Goal: Task Accomplishment & Management: Manage account settings

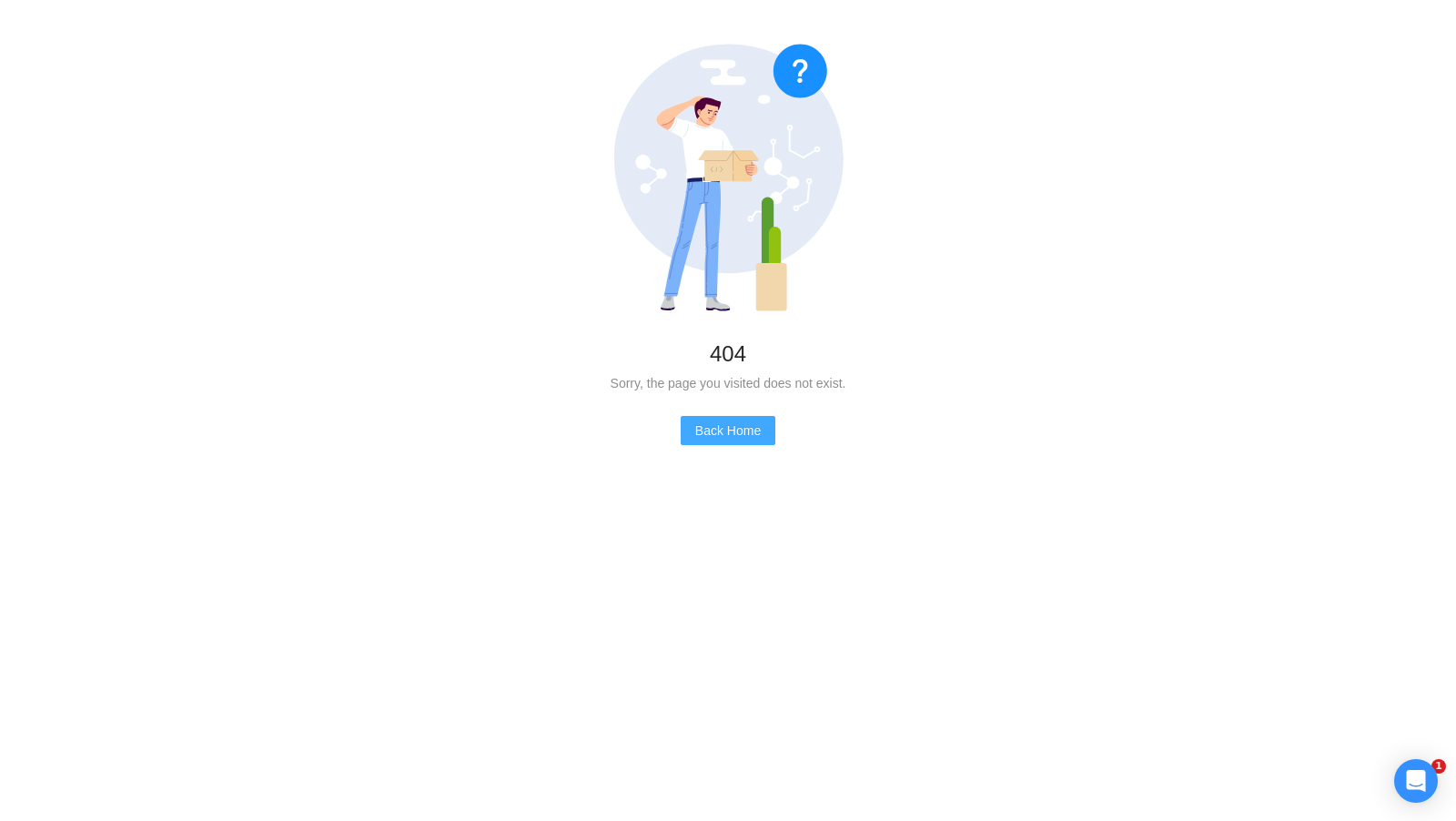
click at [728, 434] on span "Back Home" at bounding box center [728, 430] width 65 height 20
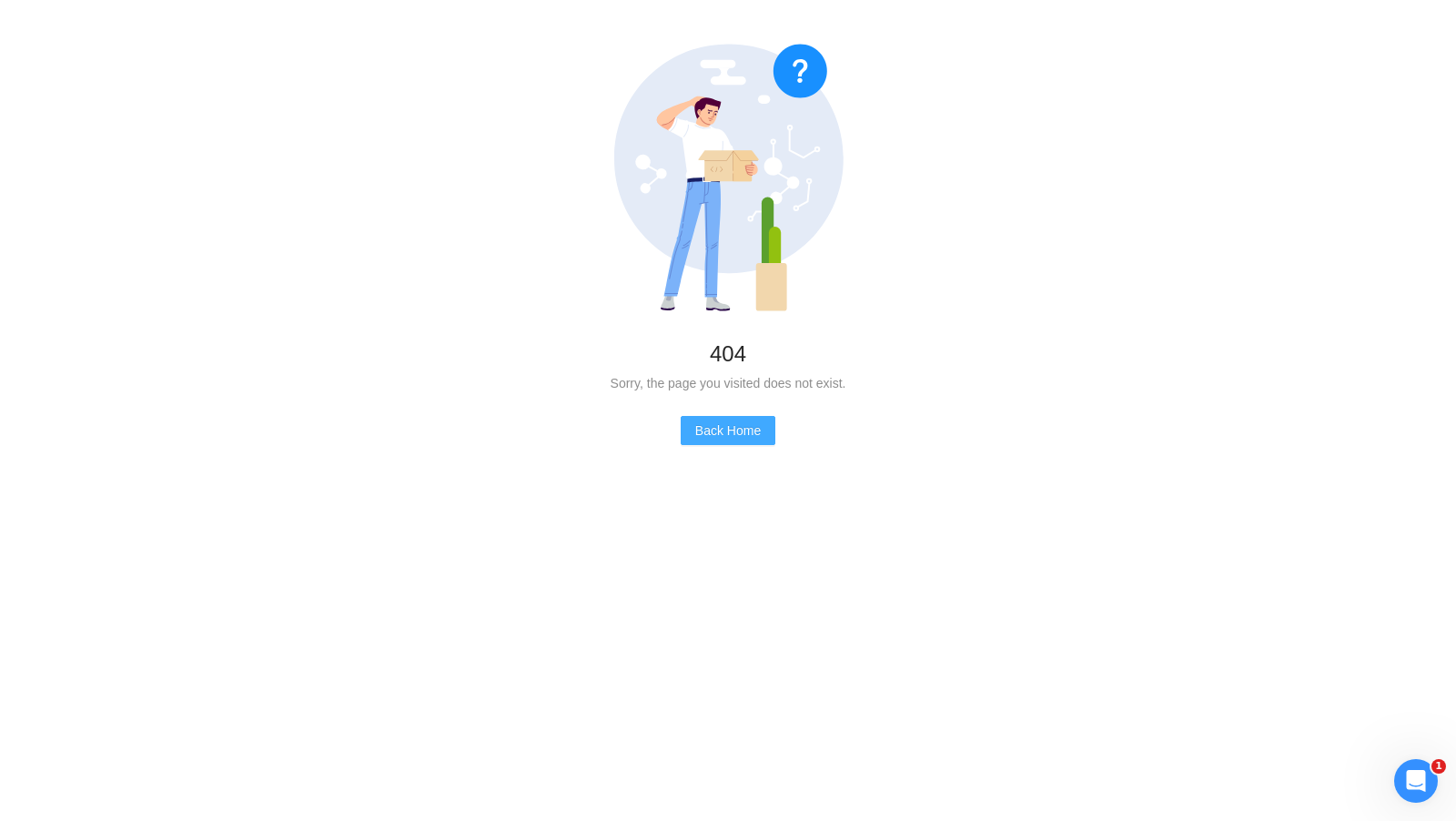
click at [728, 434] on span "Back Home" at bounding box center [728, 430] width 65 height 20
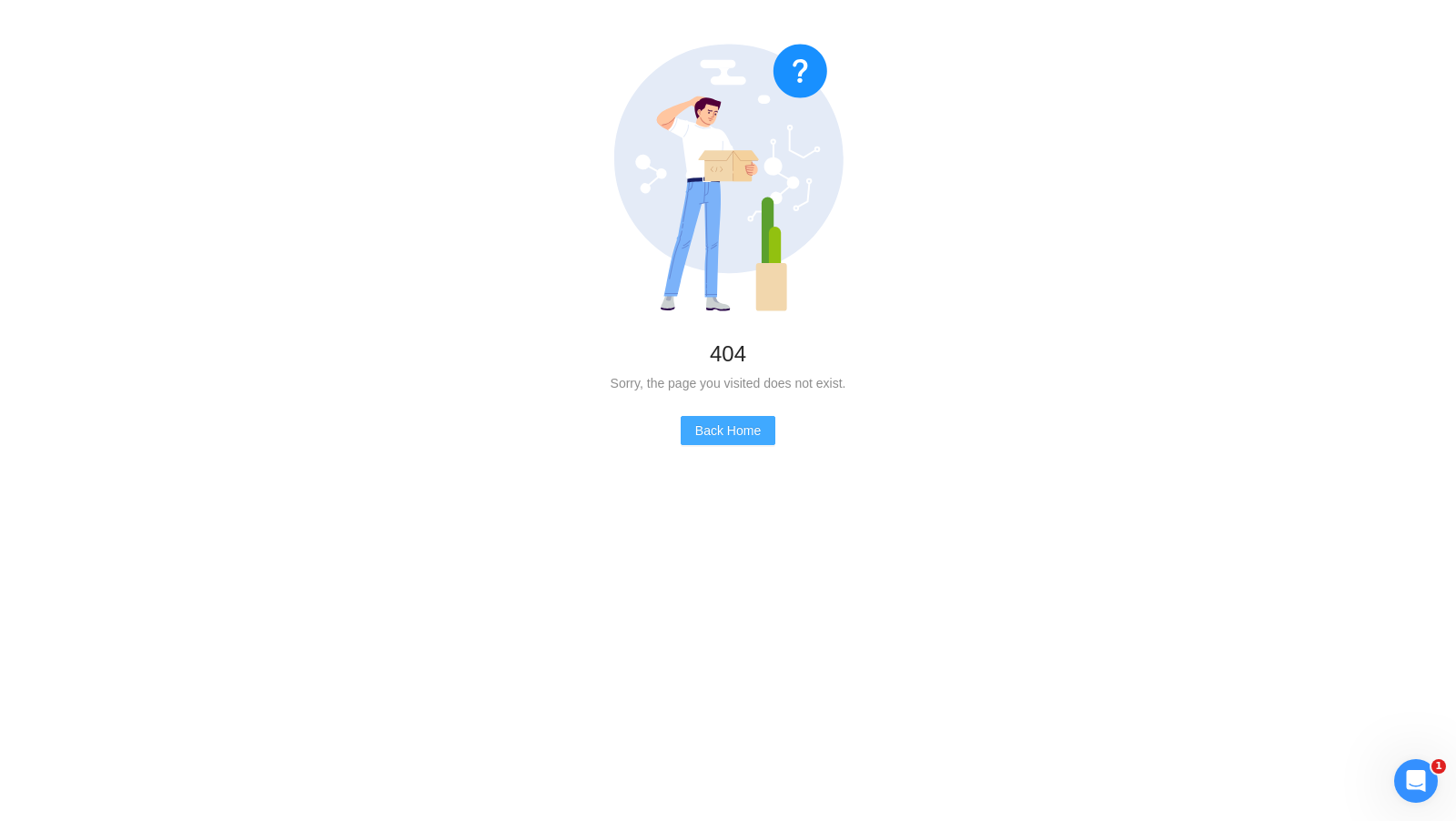
click at [751, 421] on span "Back Home" at bounding box center [728, 430] width 65 height 20
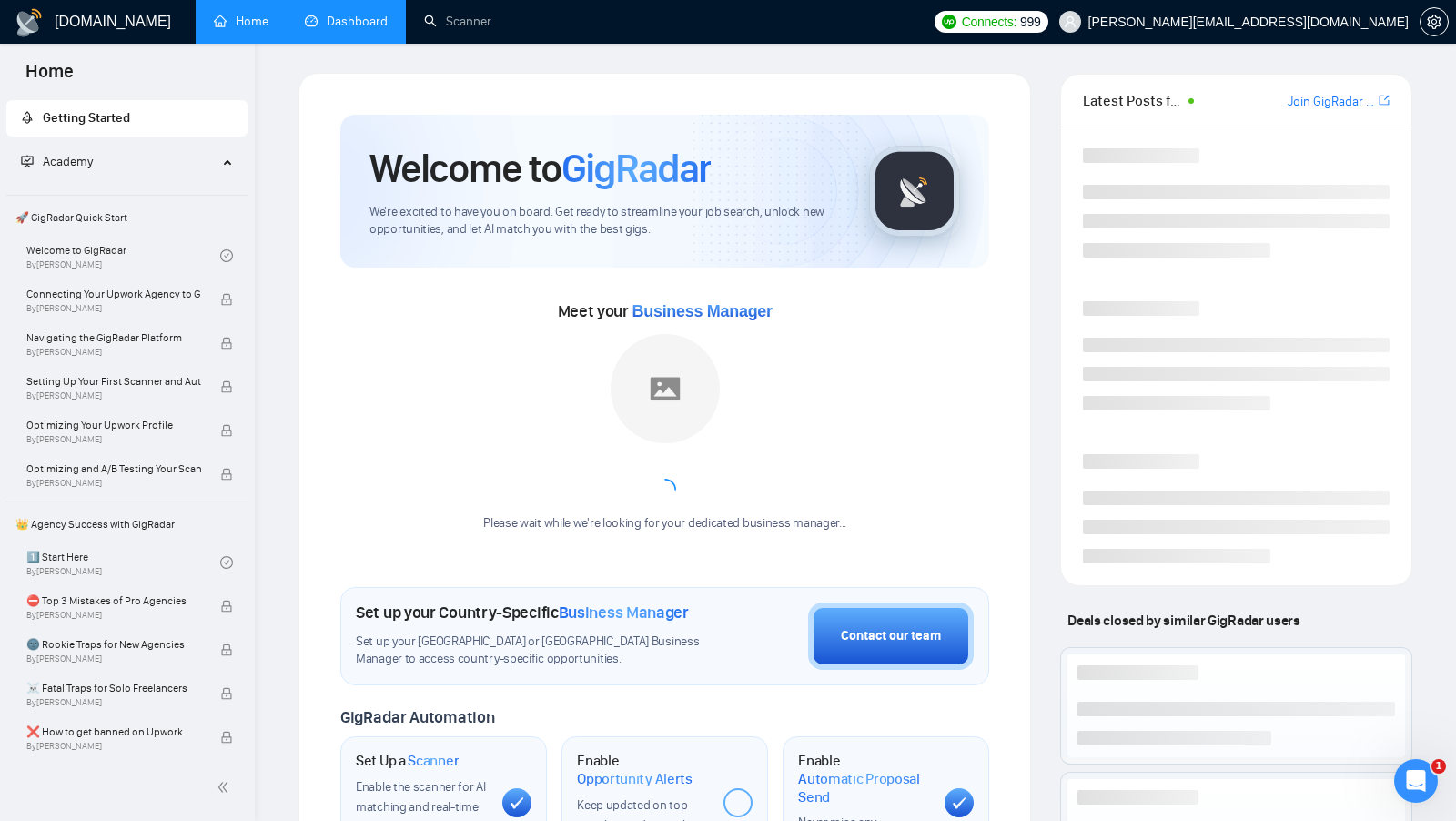
click at [337, 13] on link "Dashboard" at bounding box center [346, 21] width 83 height 15
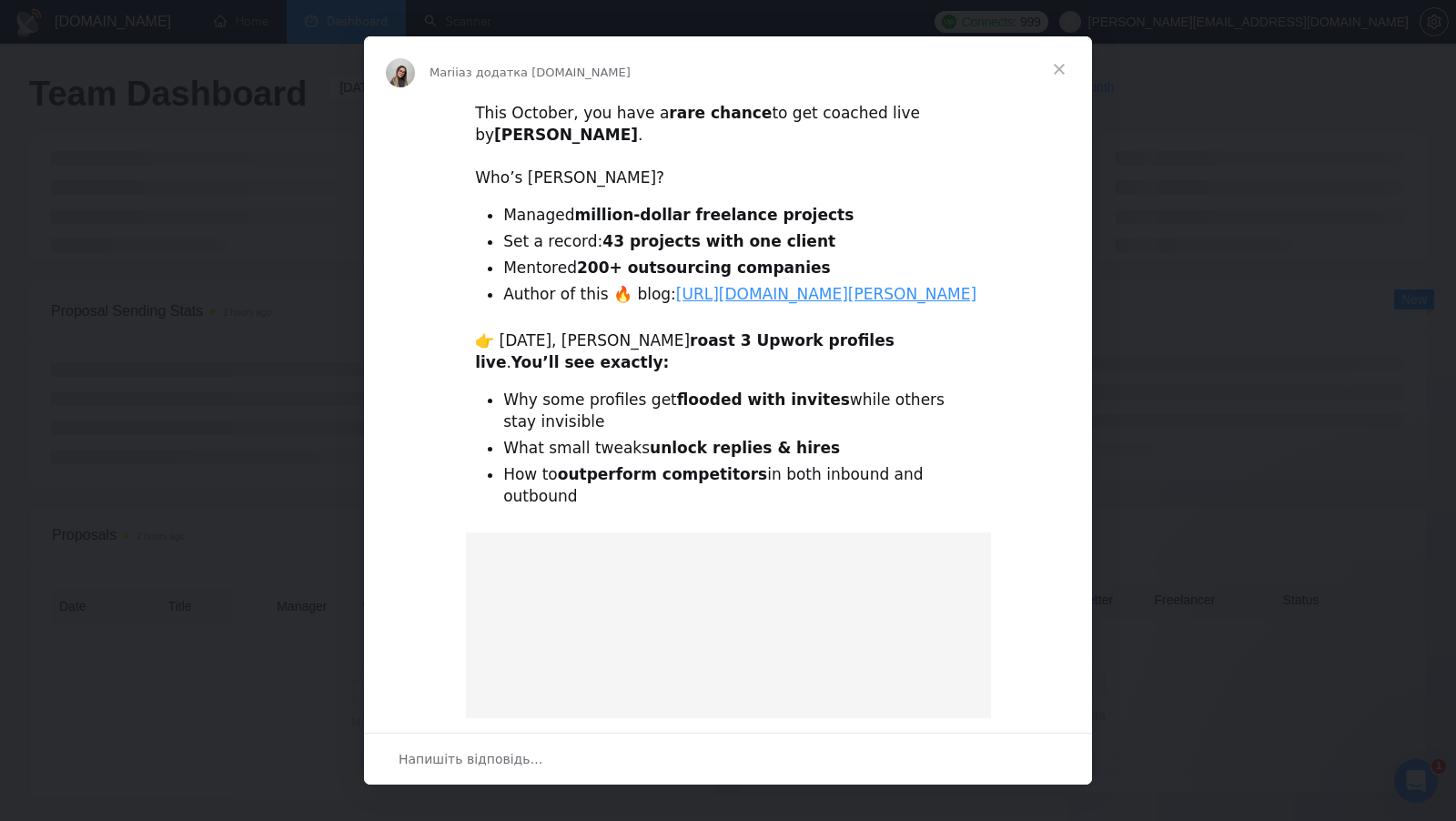
click at [1064, 66] on span "Закрити" at bounding box center [1060, 69] width 65 height 65
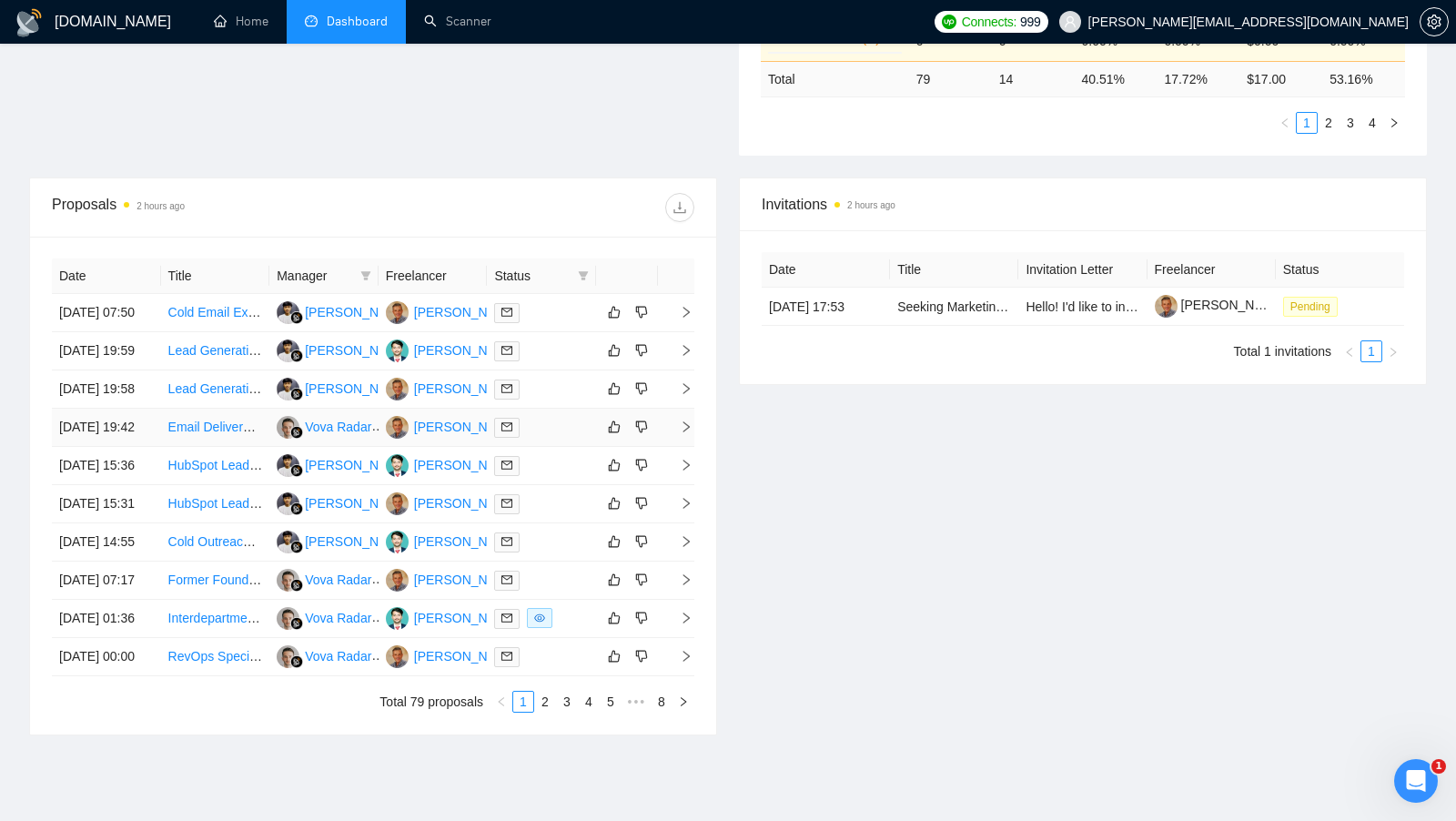
scroll to position [569, 0]
click at [561, 326] on td at bounding box center [541, 311] width 109 height 38
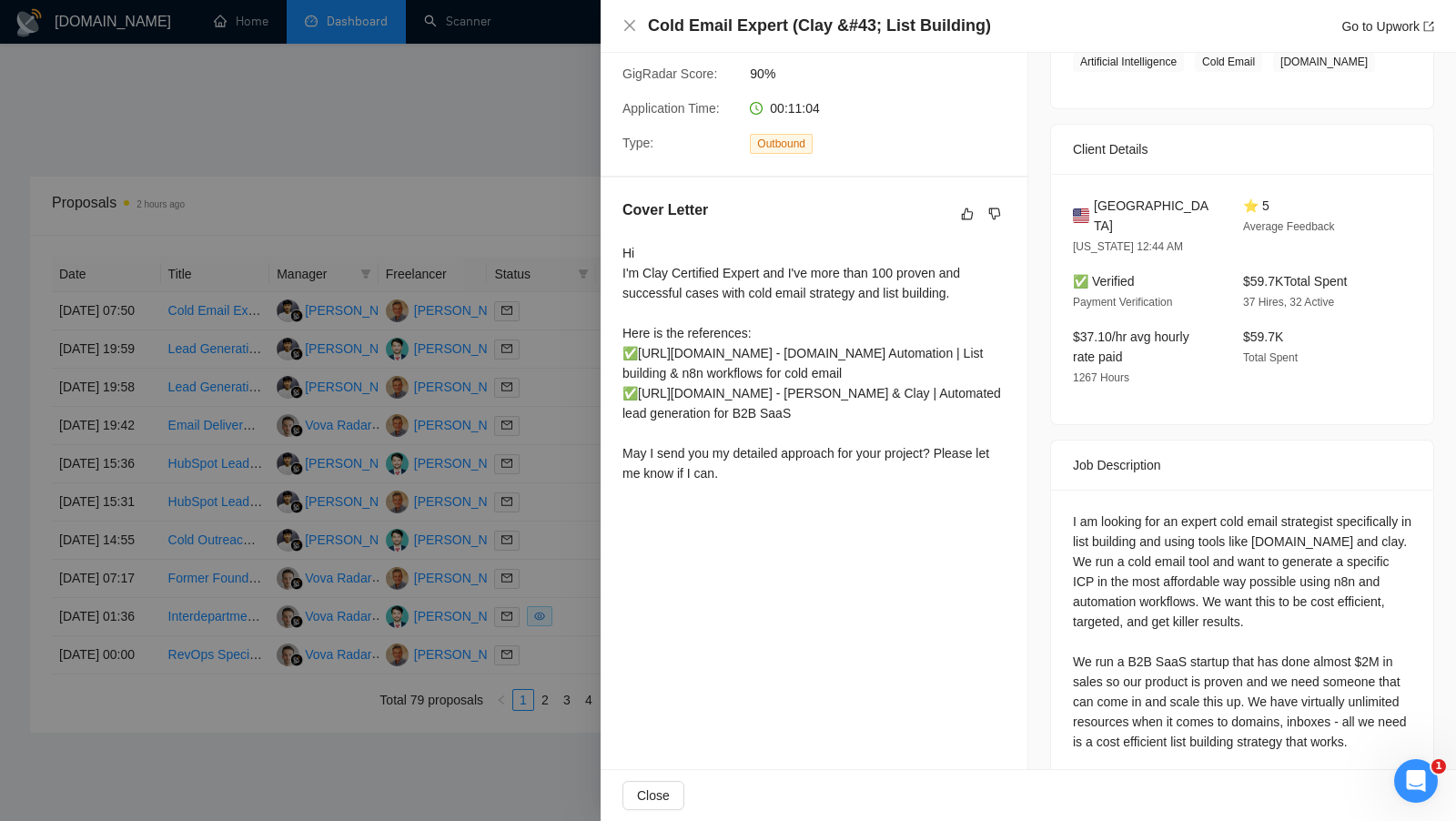
scroll to position [369, 0]
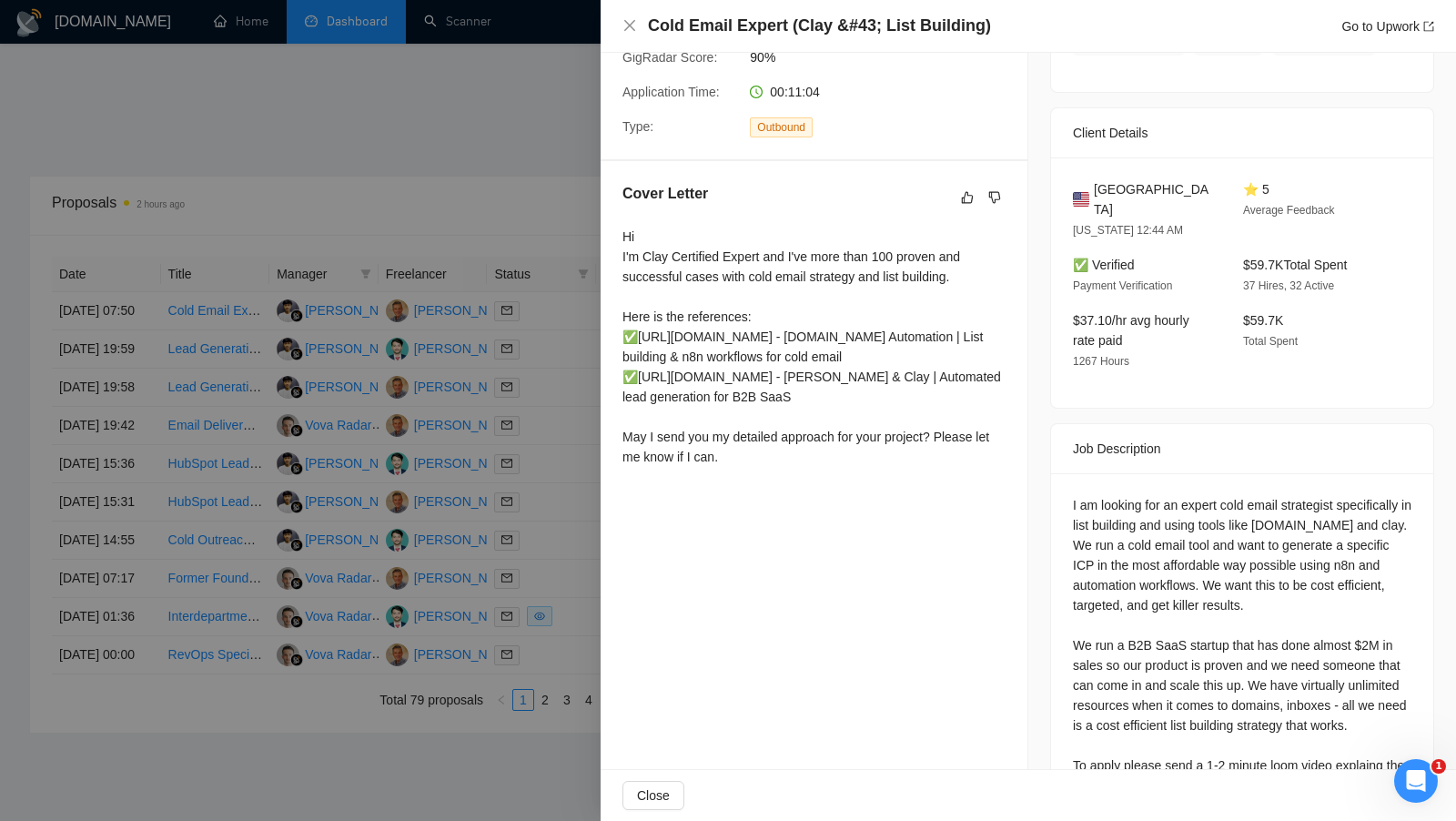
click at [559, 454] on div at bounding box center [728, 410] width 1456 height 821
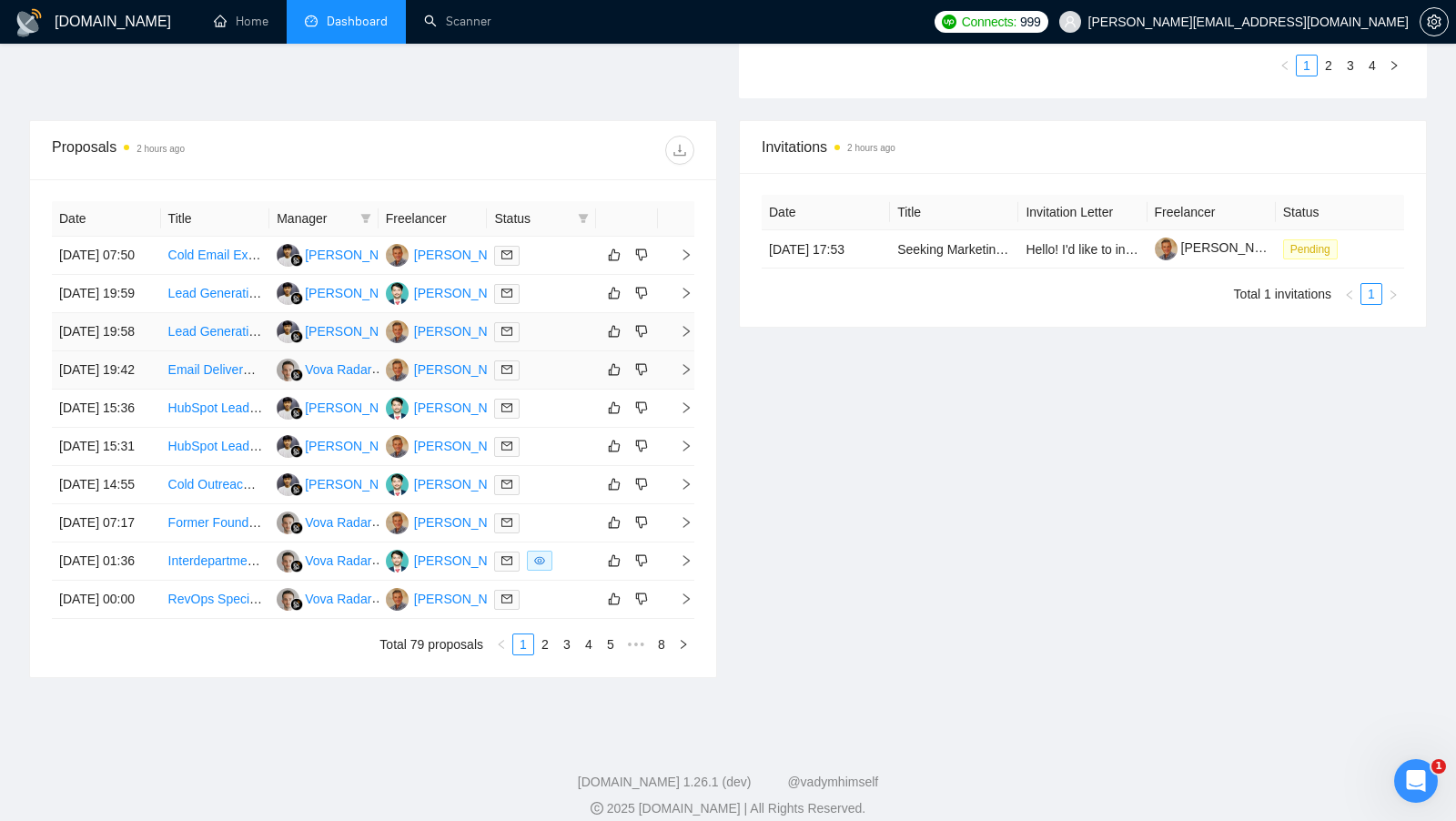
scroll to position [627, 0]
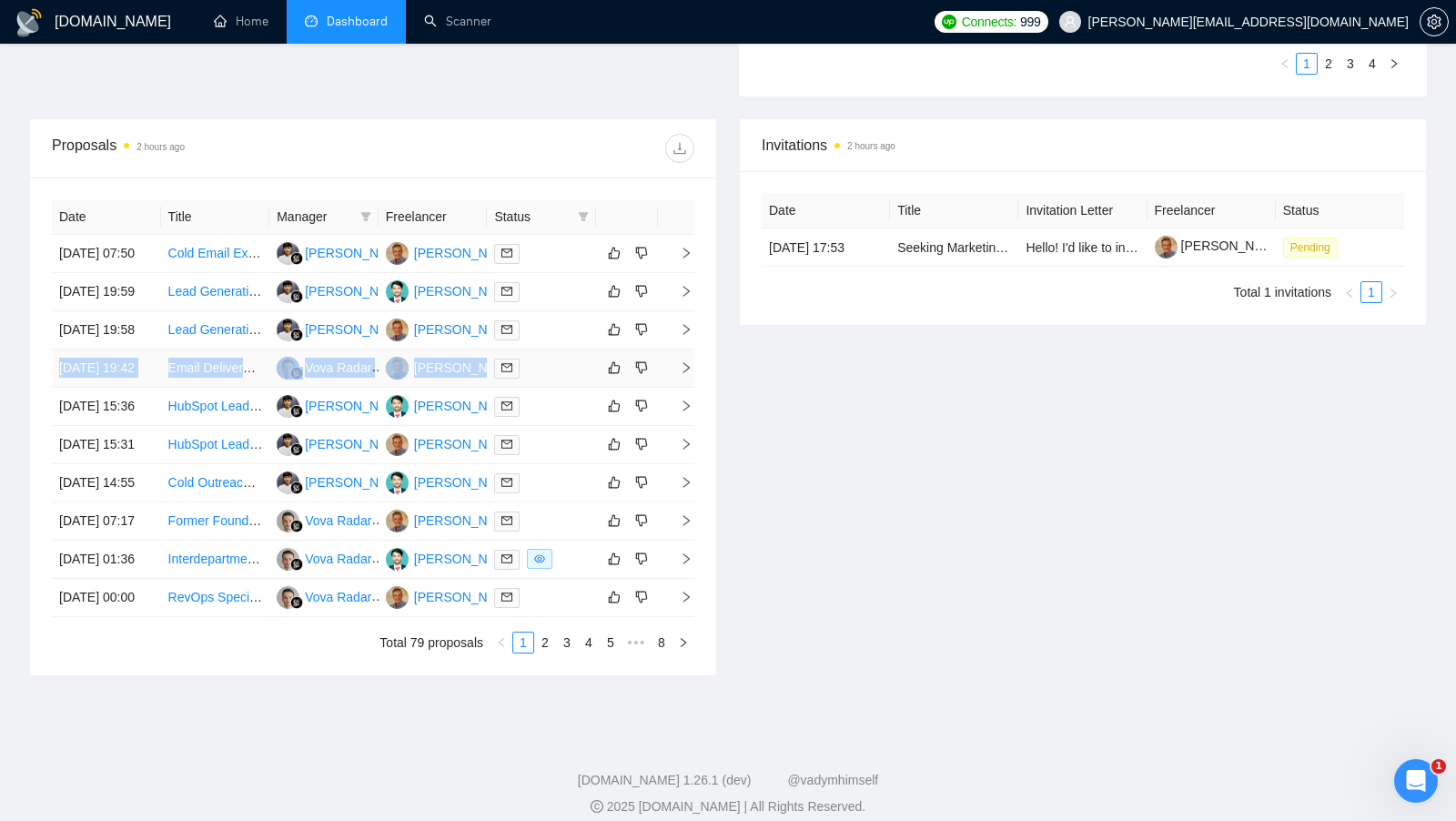
drag, startPoint x: 556, startPoint y: 357, endPoint x: 547, endPoint y: 405, distance: 48.8
click at [547, 405] on tbody "[DATE] 07:50 Cold Email Expert (Clay &#43; List Building) [PERSON_NAME] [DATE] …" at bounding box center [373, 426] width 643 height 382
click at [866, 506] on div "Invitations 2 hours ago Date Title Invitation Letter Freelancer Status [DATE] 1…" at bounding box center [1084, 397] width 710 height 558
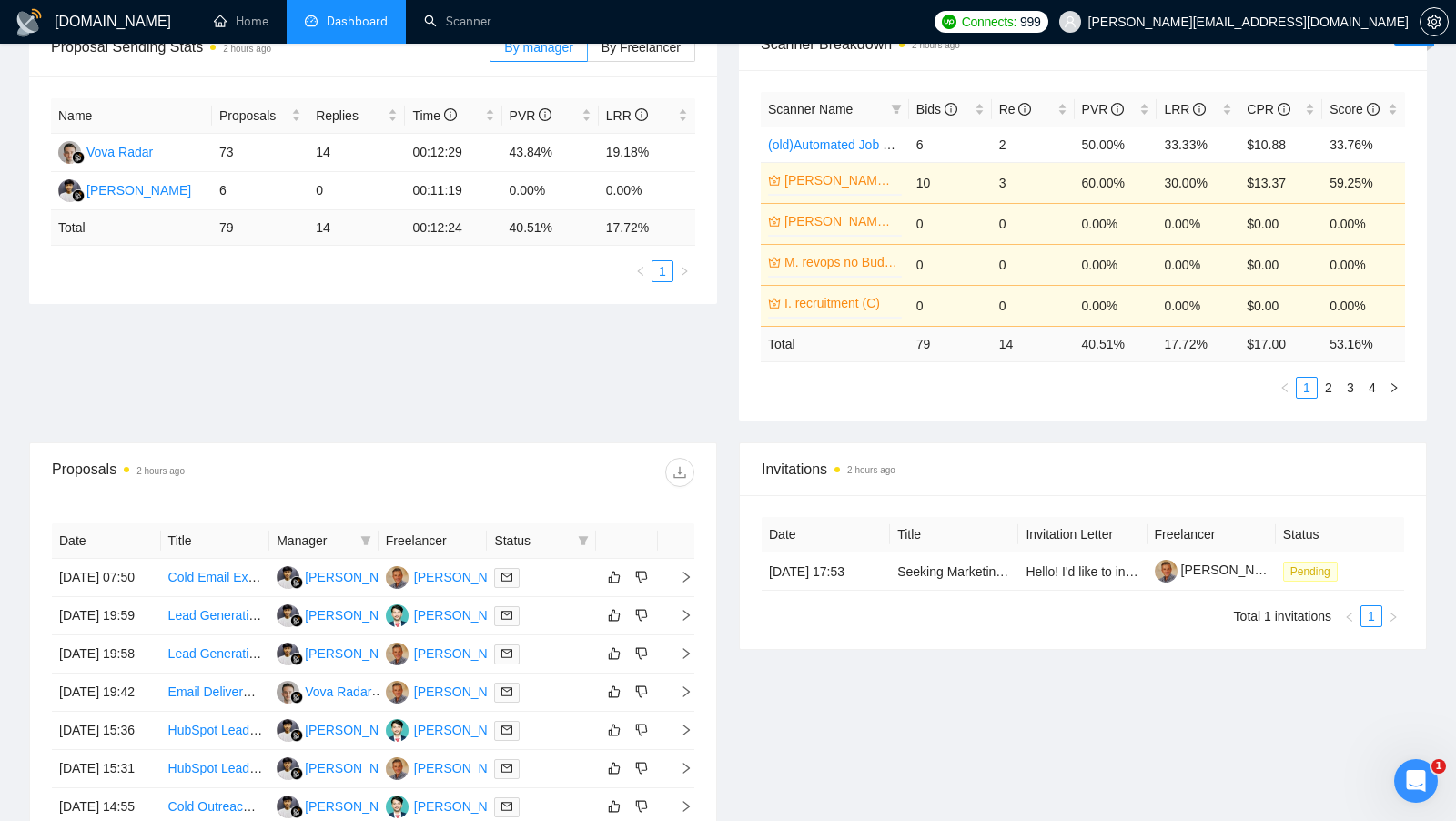
scroll to position [302, 0]
click at [563, 609] on td at bounding box center [541, 617] width 109 height 38
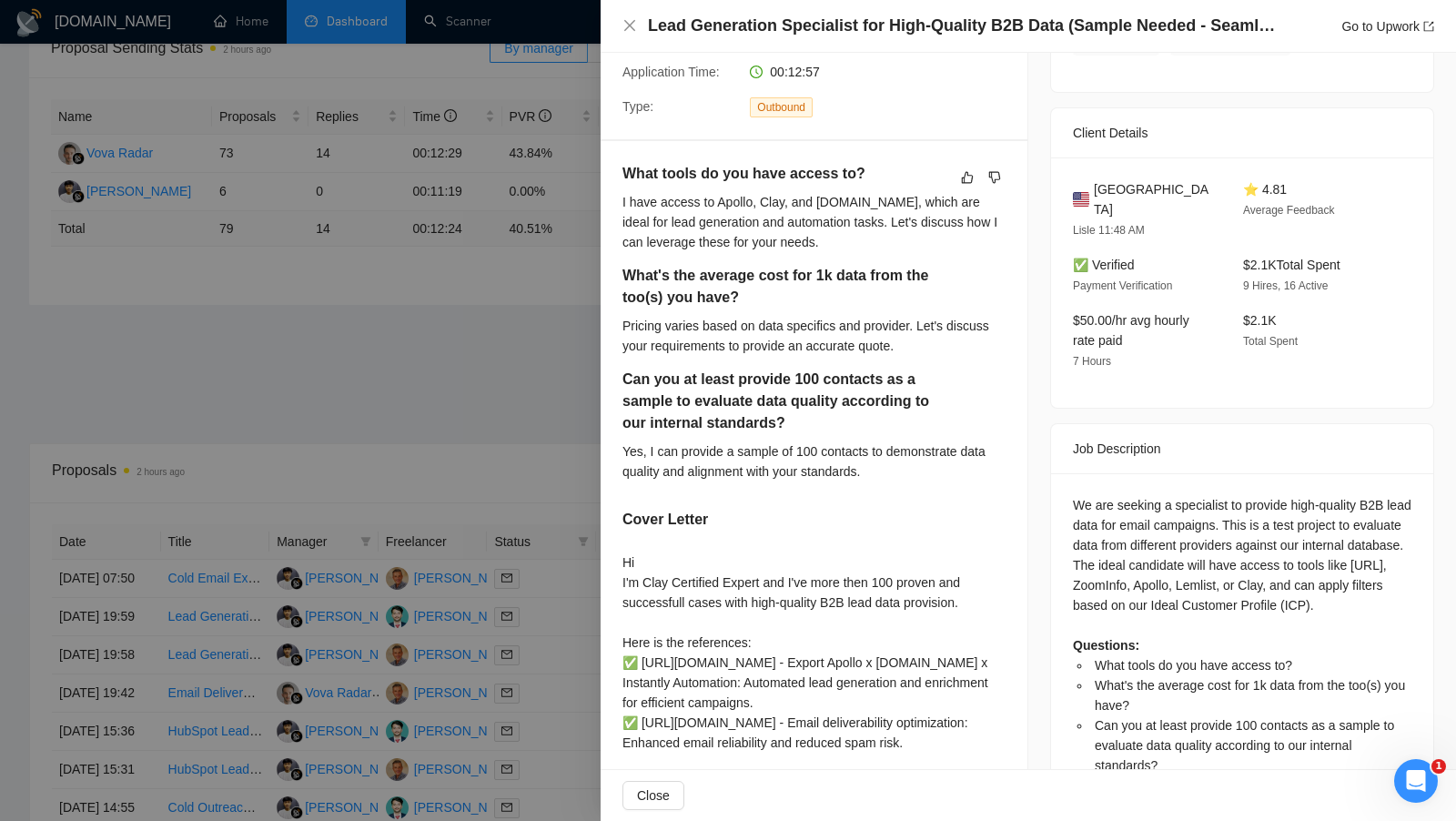
click at [560, 612] on div at bounding box center [728, 410] width 1456 height 821
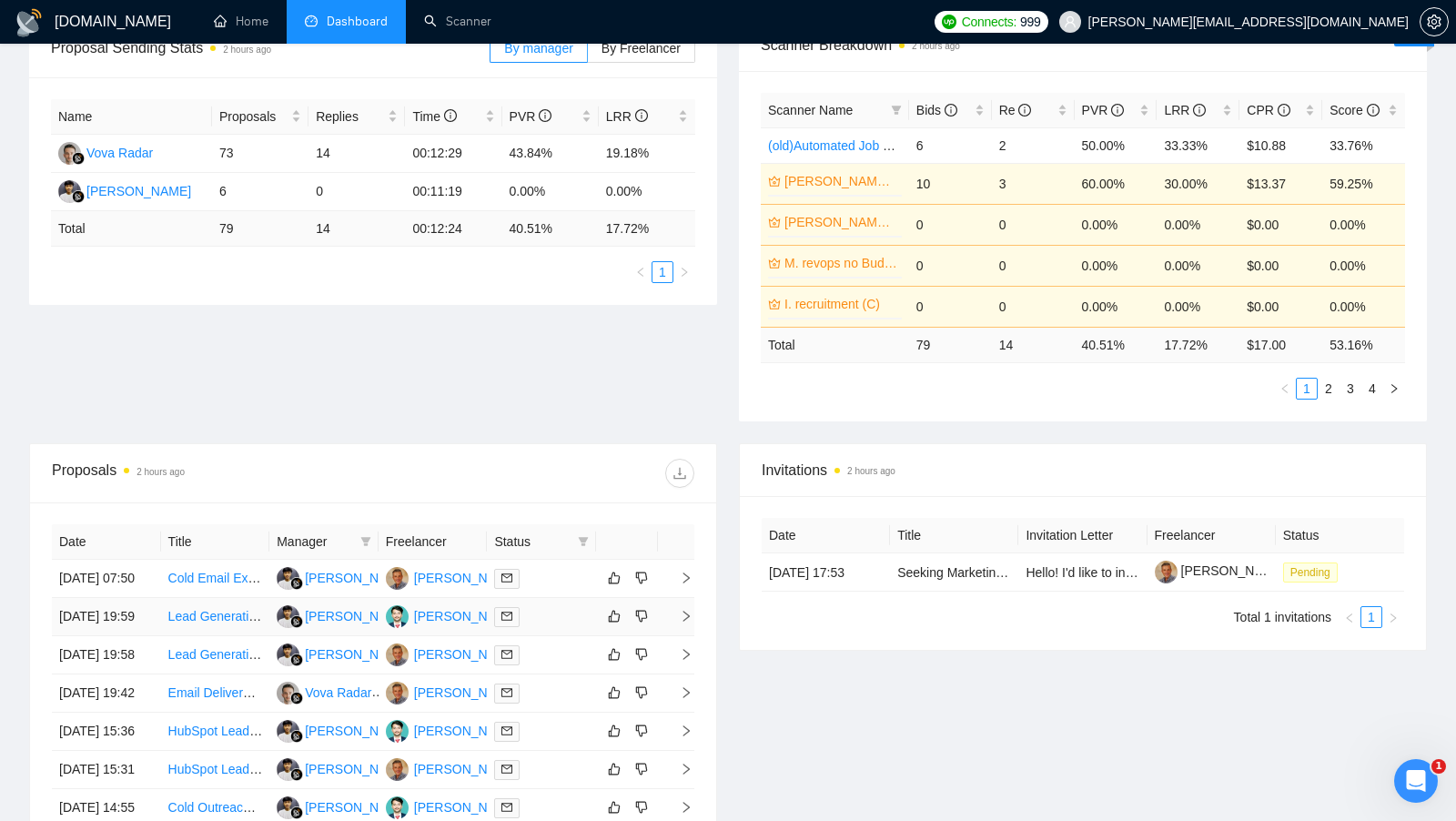
click at [557, 620] on td at bounding box center [541, 617] width 109 height 38
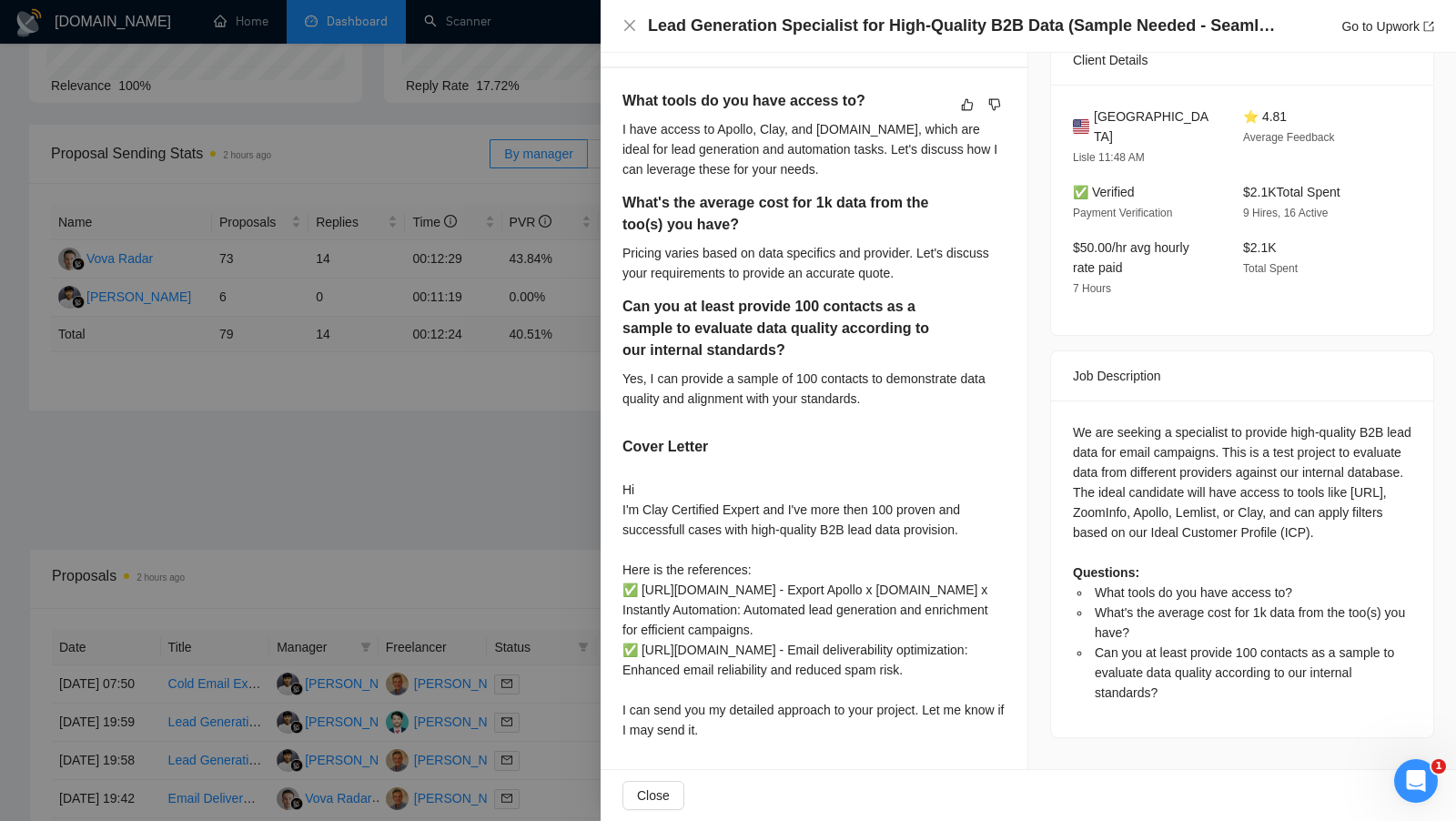
scroll to position [203, 0]
click at [493, 495] on div at bounding box center [728, 410] width 1456 height 821
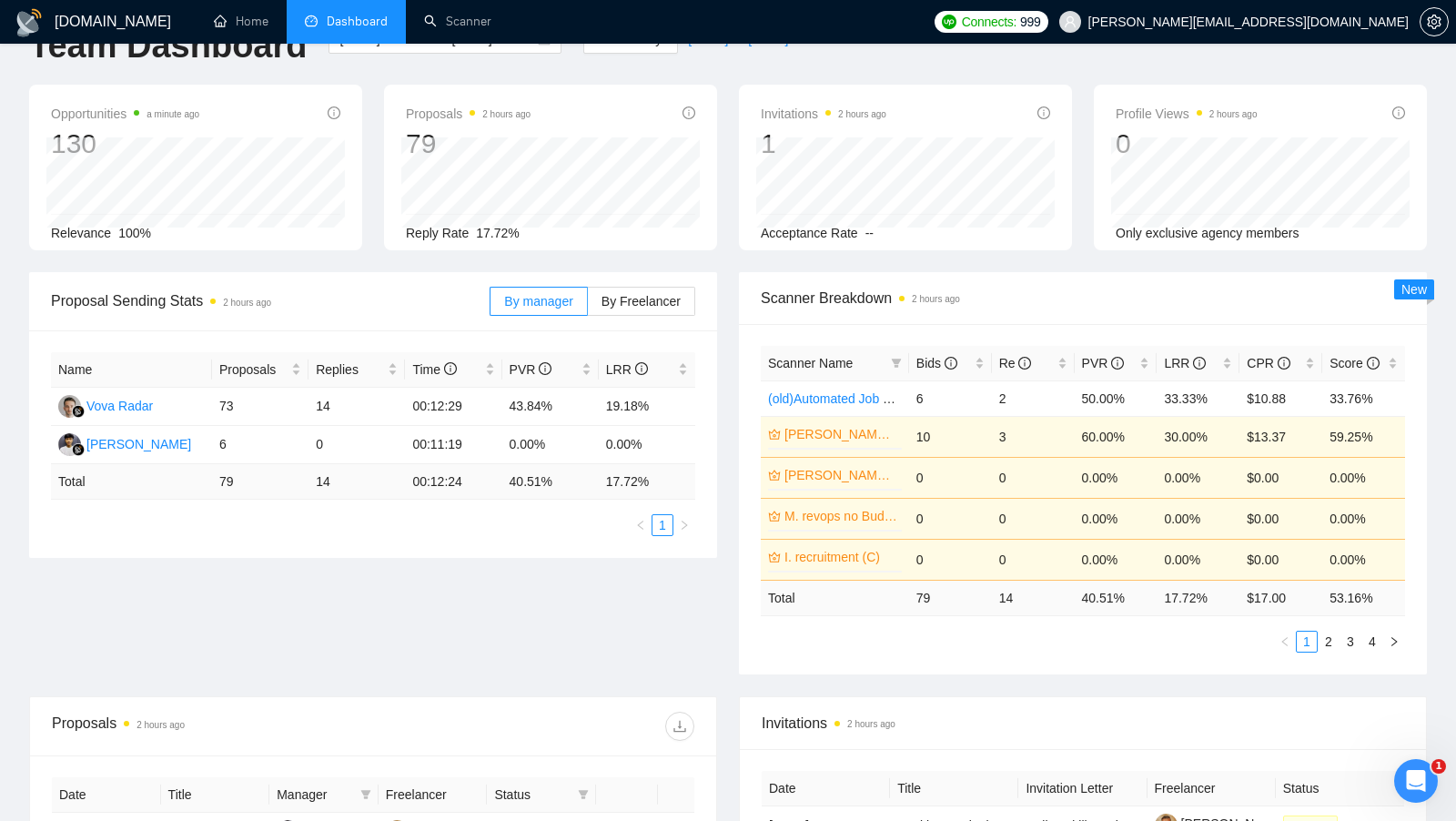
scroll to position [0, 0]
